Goal: Task Accomplishment & Management: Use online tool/utility

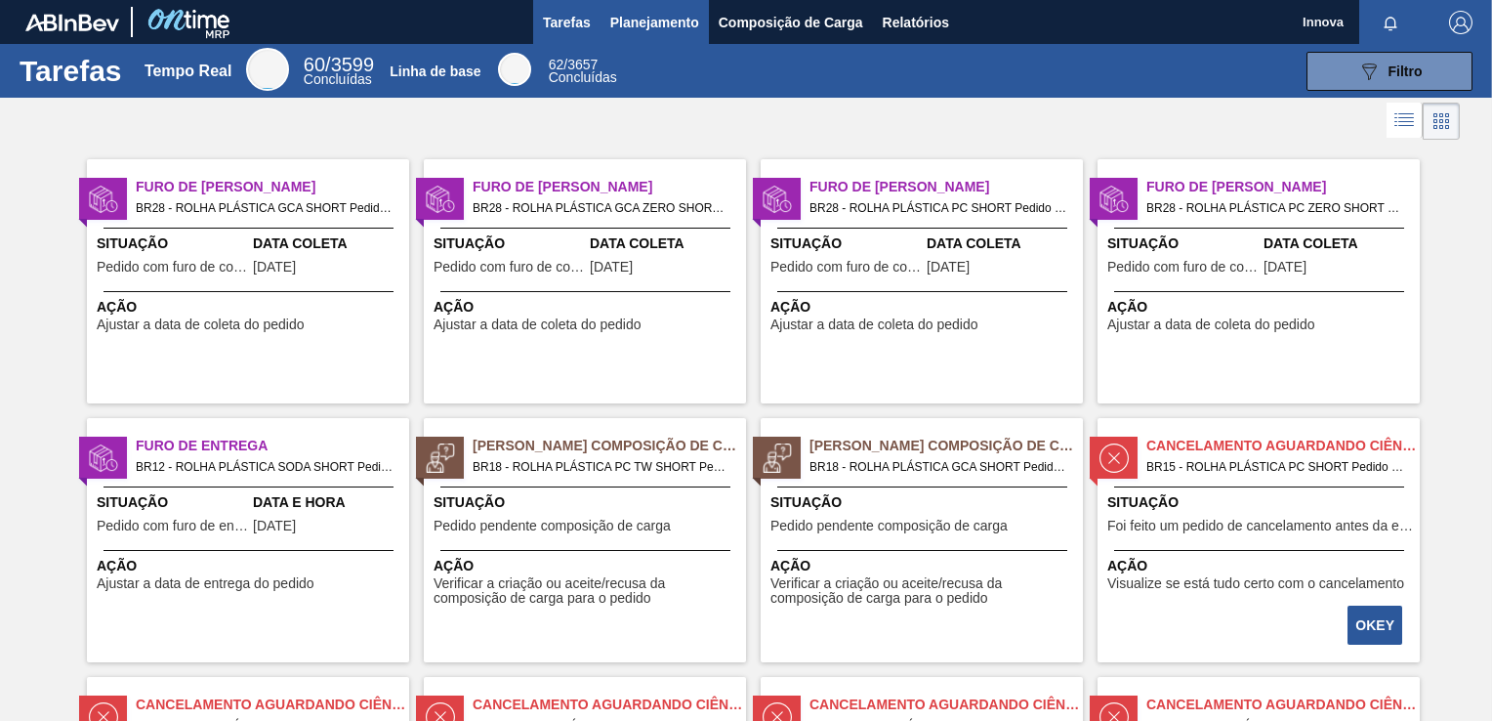
click at [652, 21] on span "Planejamento" at bounding box center [654, 22] width 89 height 23
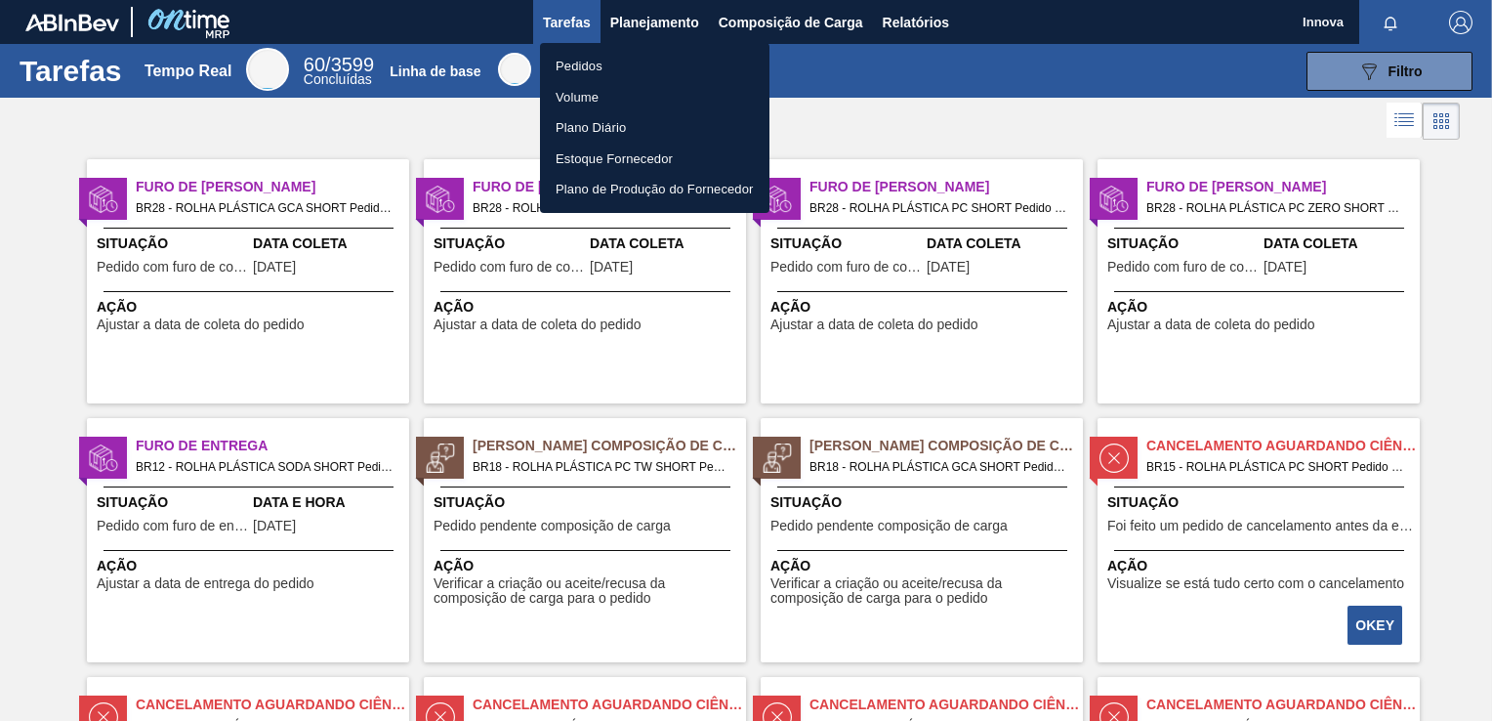
click at [590, 63] on li "Pedidos" at bounding box center [655, 66] width 230 height 31
